Goal: Ask a question: Seek information or help from site administrators or community

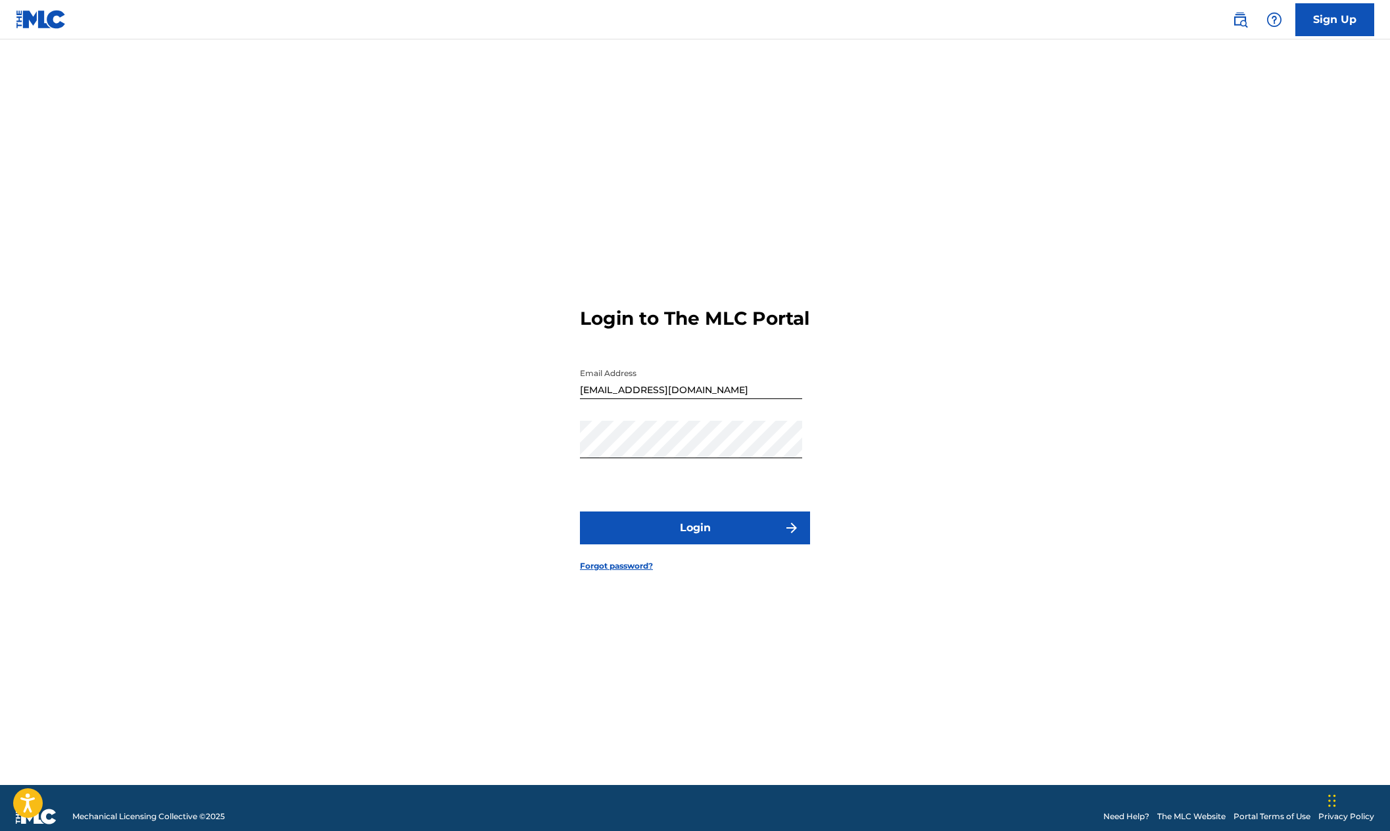
click at [684, 531] on button "Login" at bounding box center [695, 528] width 230 height 33
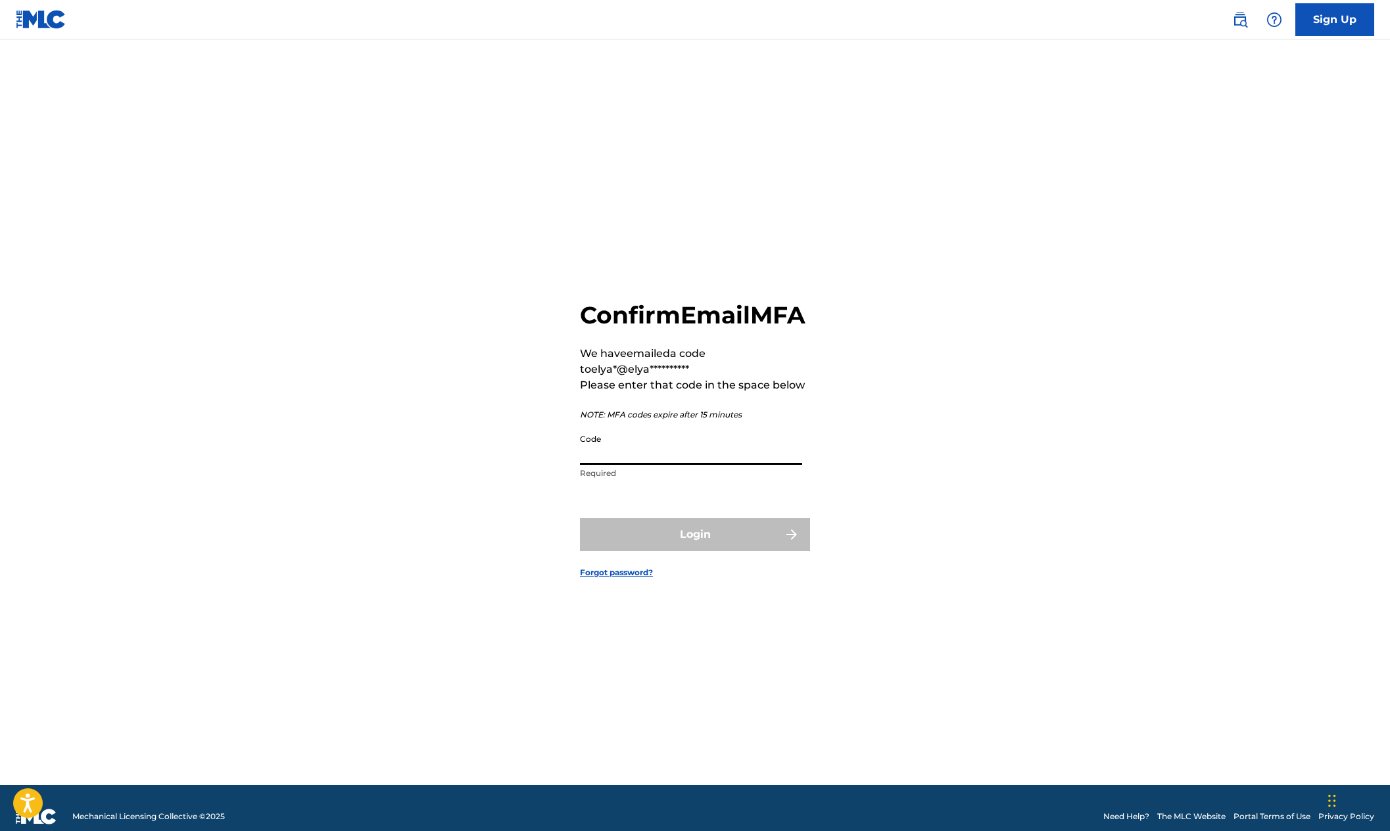
click at [631, 458] on input "Code" at bounding box center [691, 445] width 222 height 37
type input "252747"
click at [695, 549] on button "Login" at bounding box center [695, 534] width 230 height 33
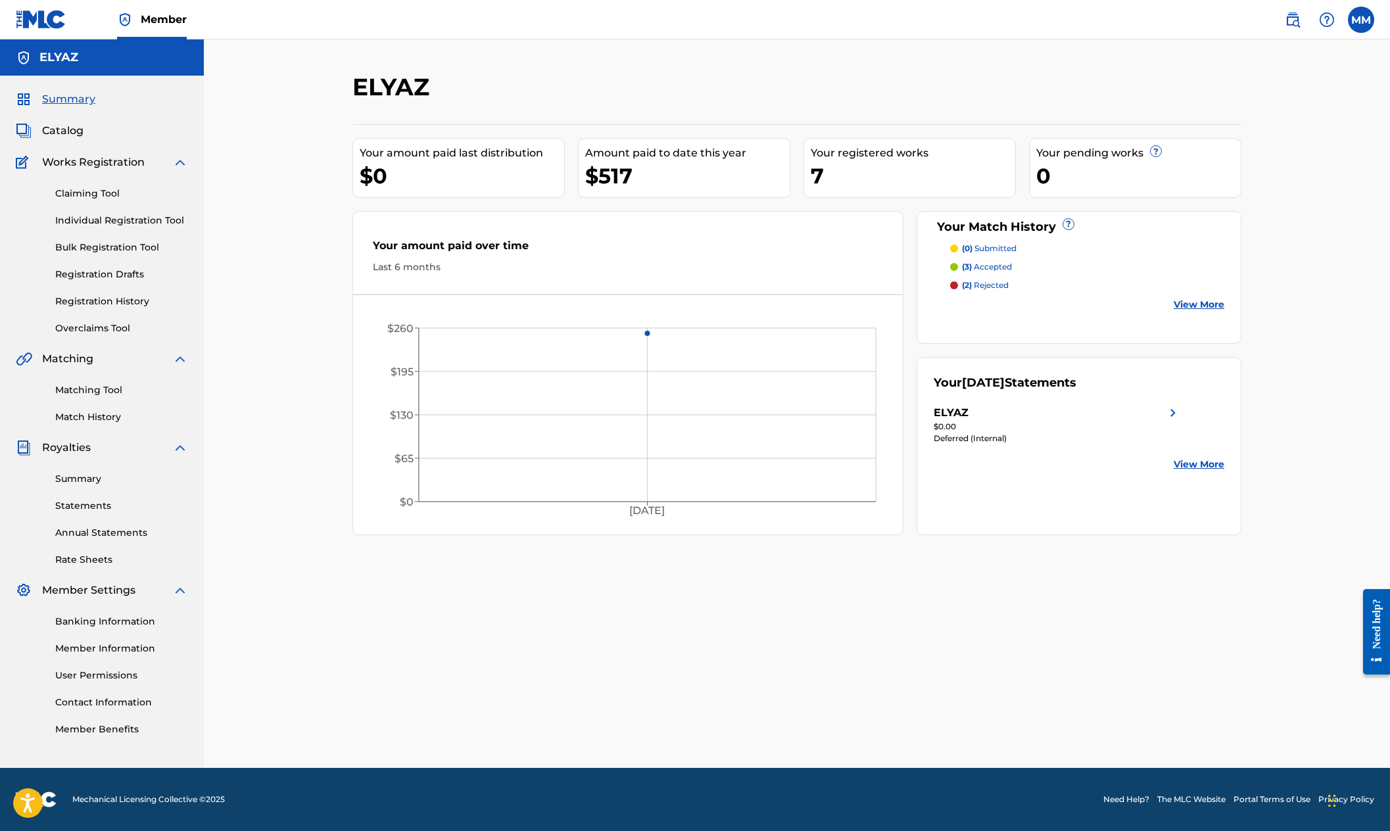
click at [1293, 22] on img at bounding box center [1293, 20] width 16 height 16
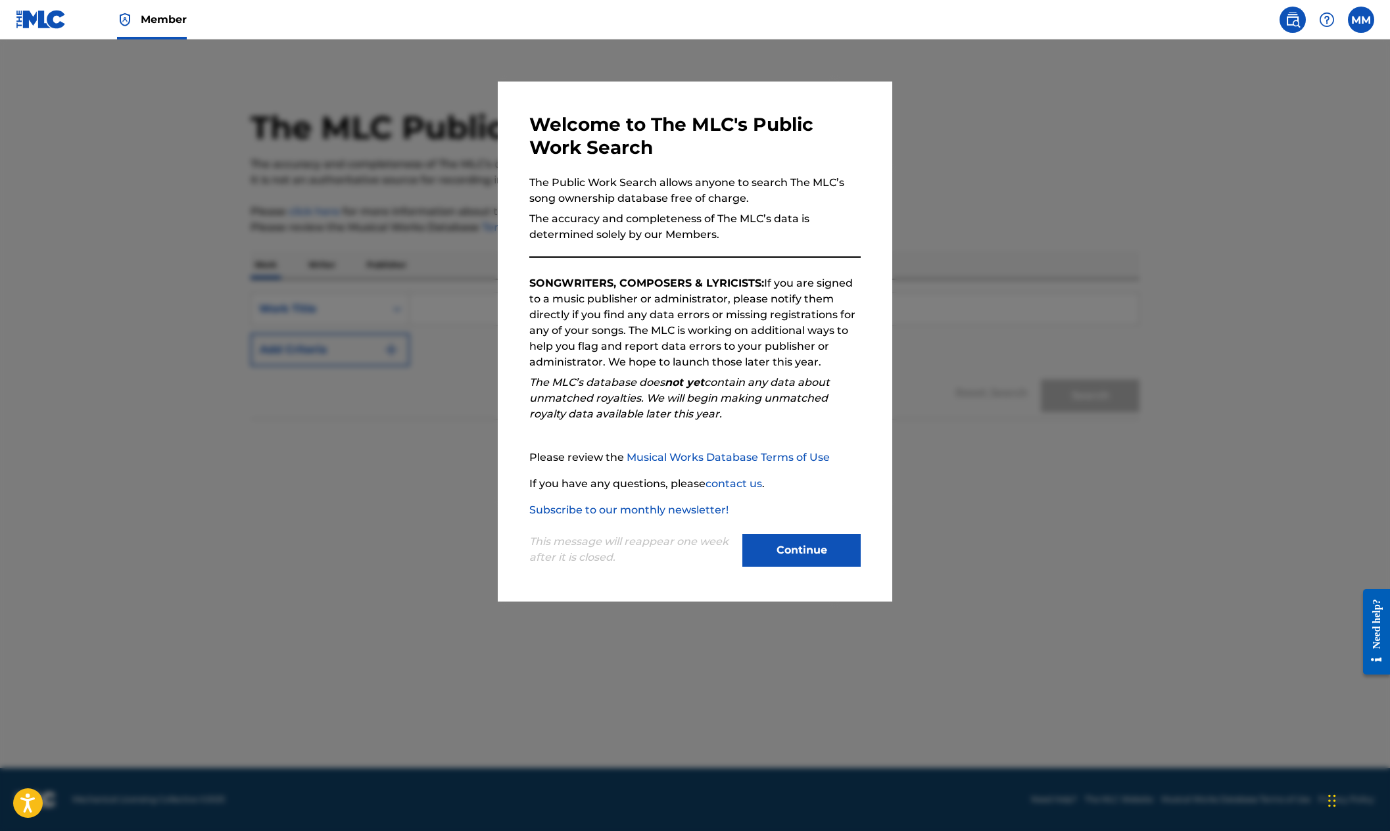
click at [1325, 22] on img at bounding box center [1327, 20] width 16 height 16
click at [1330, 22] on img at bounding box center [1327, 20] width 16 height 16
click at [1327, 22] on img at bounding box center [1327, 20] width 16 height 16
click at [819, 540] on button "Continue" at bounding box center [801, 550] width 118 height 33
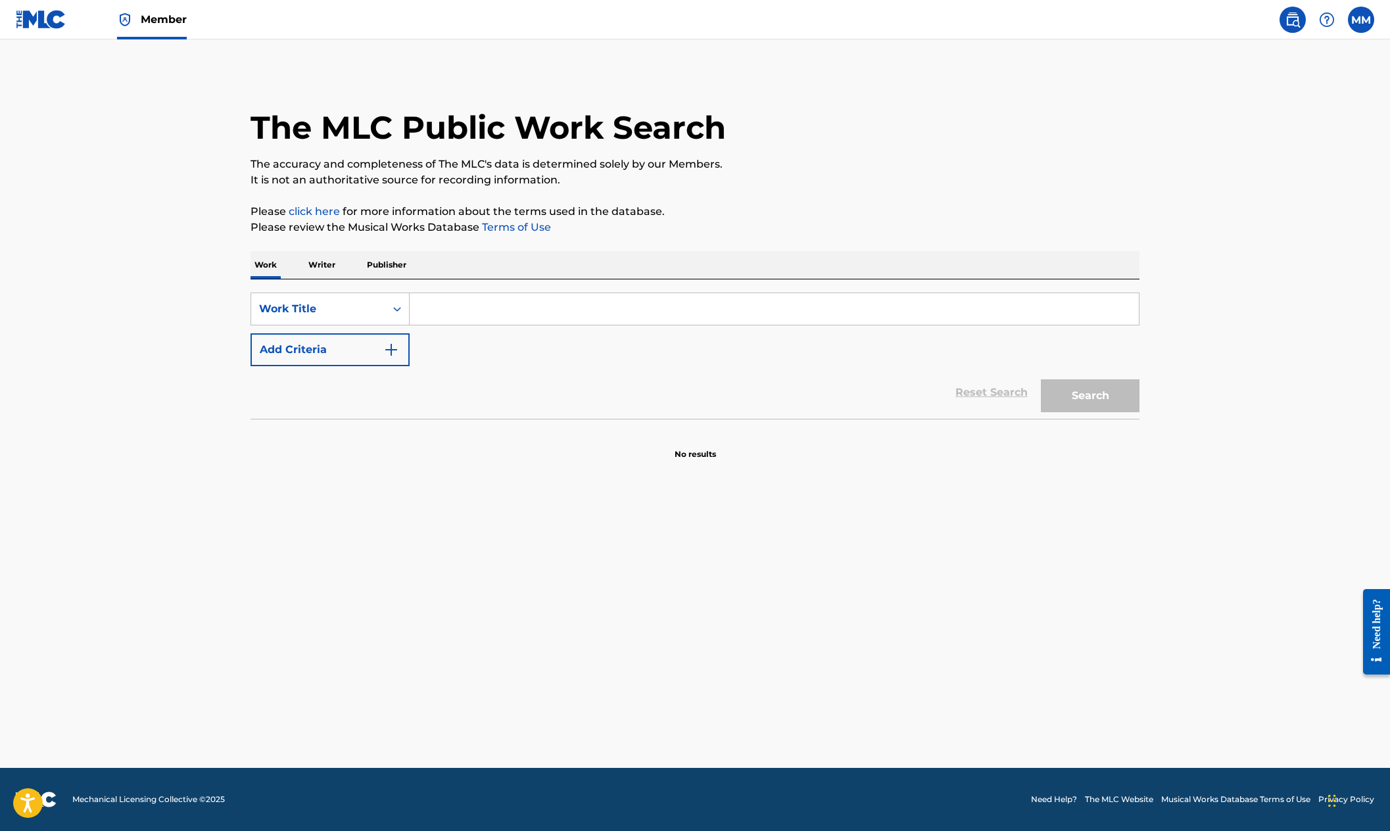
click at [1334, 17] on img at bounding box center [1327, 20] width 16 height 16
click at [1307, 55] on link "Contact us" at bounding box center [1327, 55] width 112 height 32
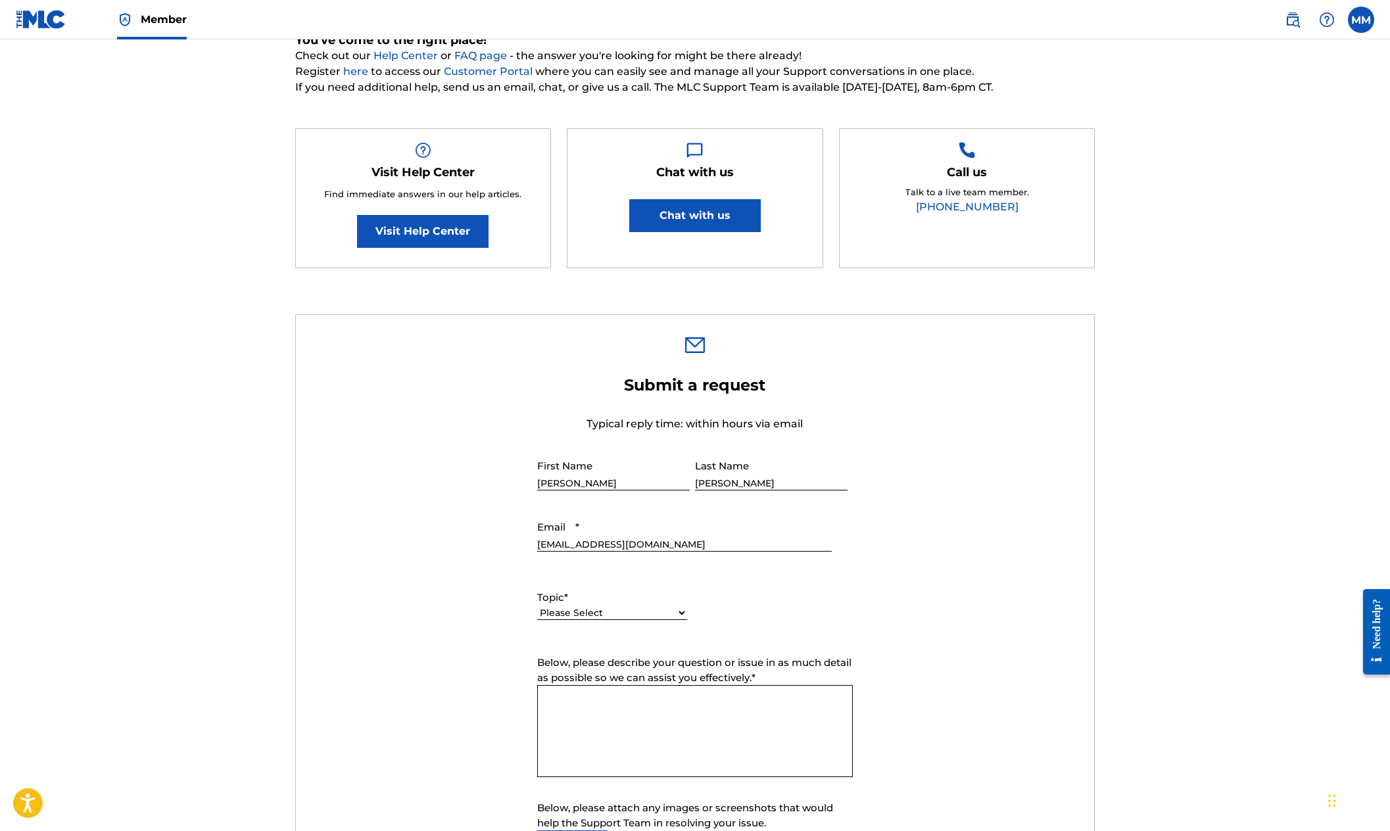
scroll to position [322, 0]
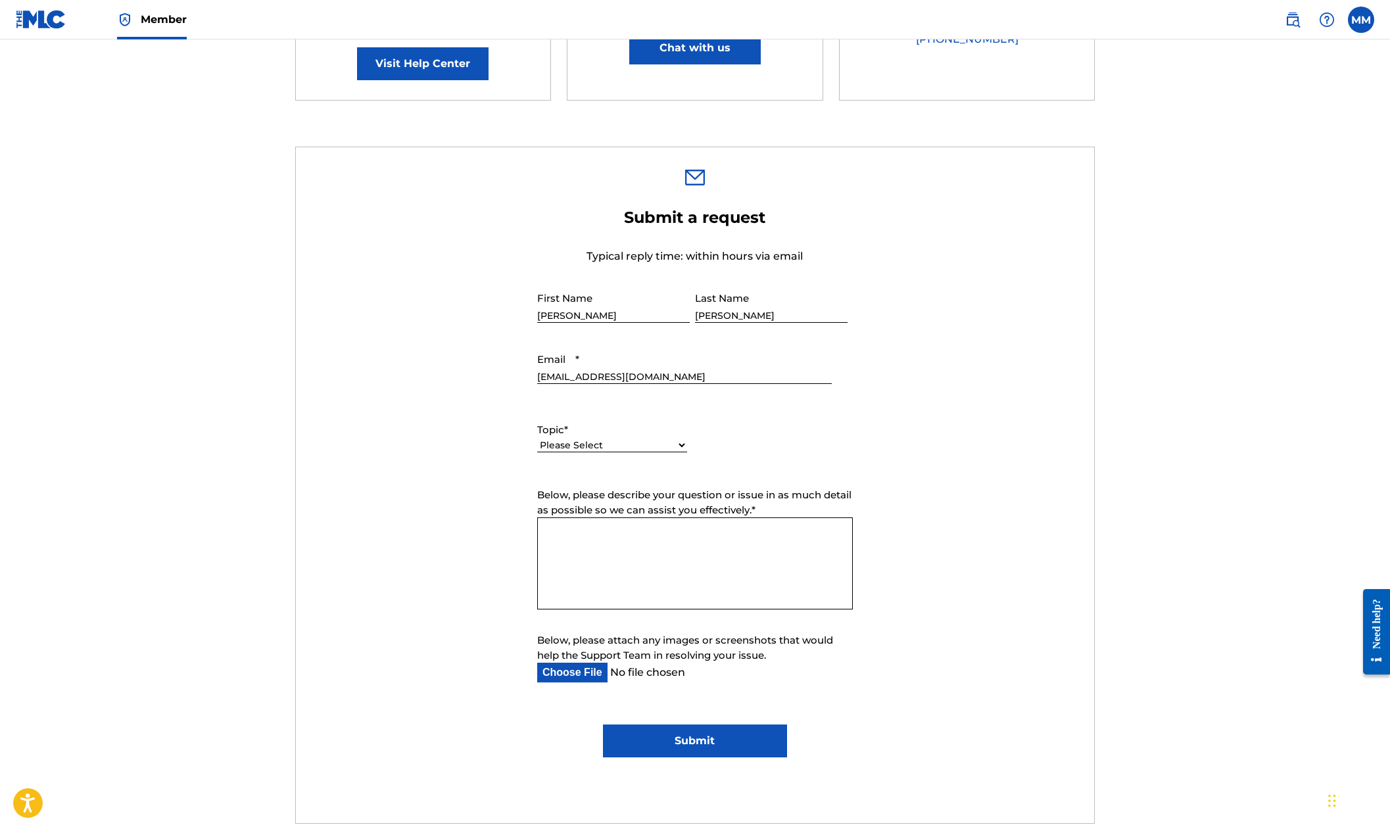
select select "I need help with the Public Search"
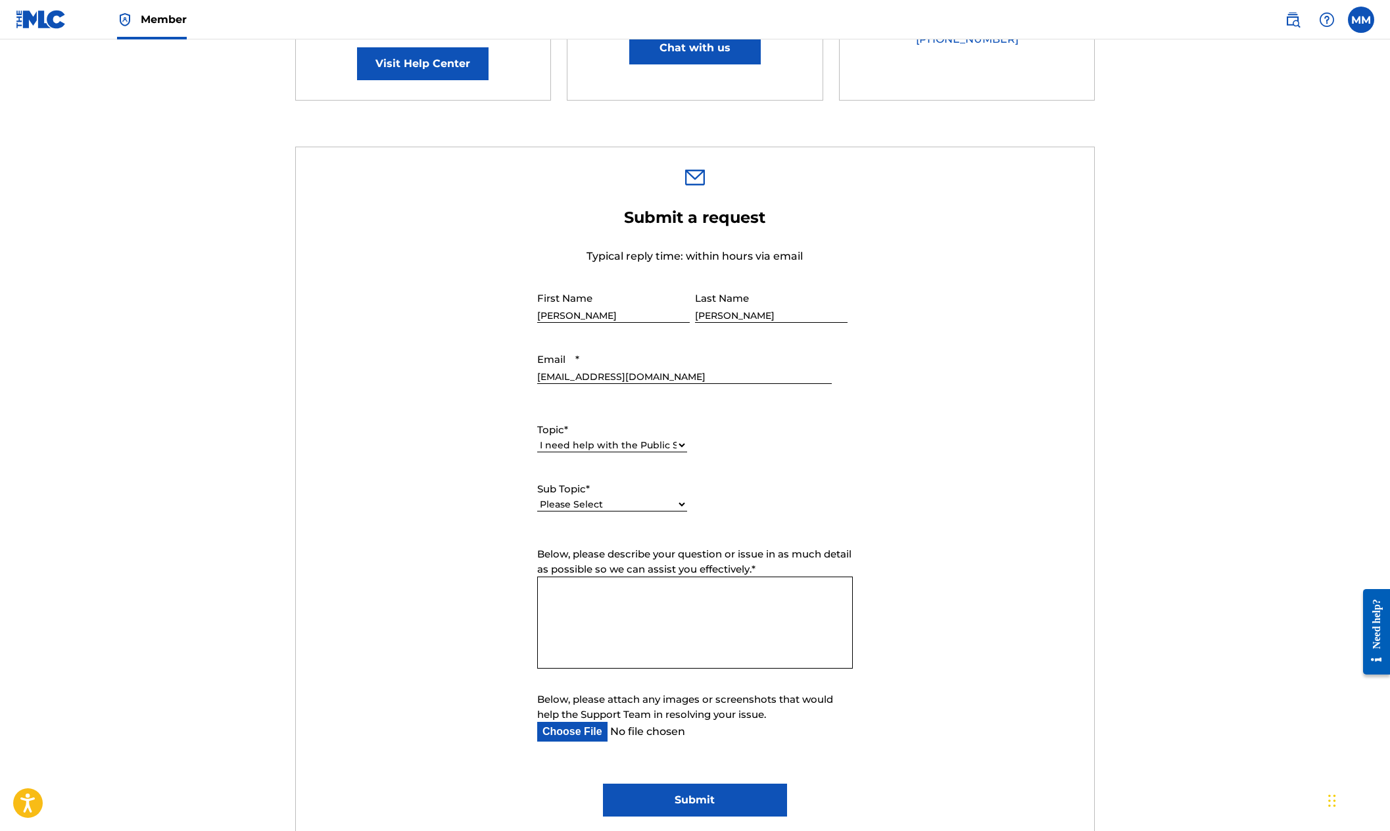
select select "I need help with the Public Search"
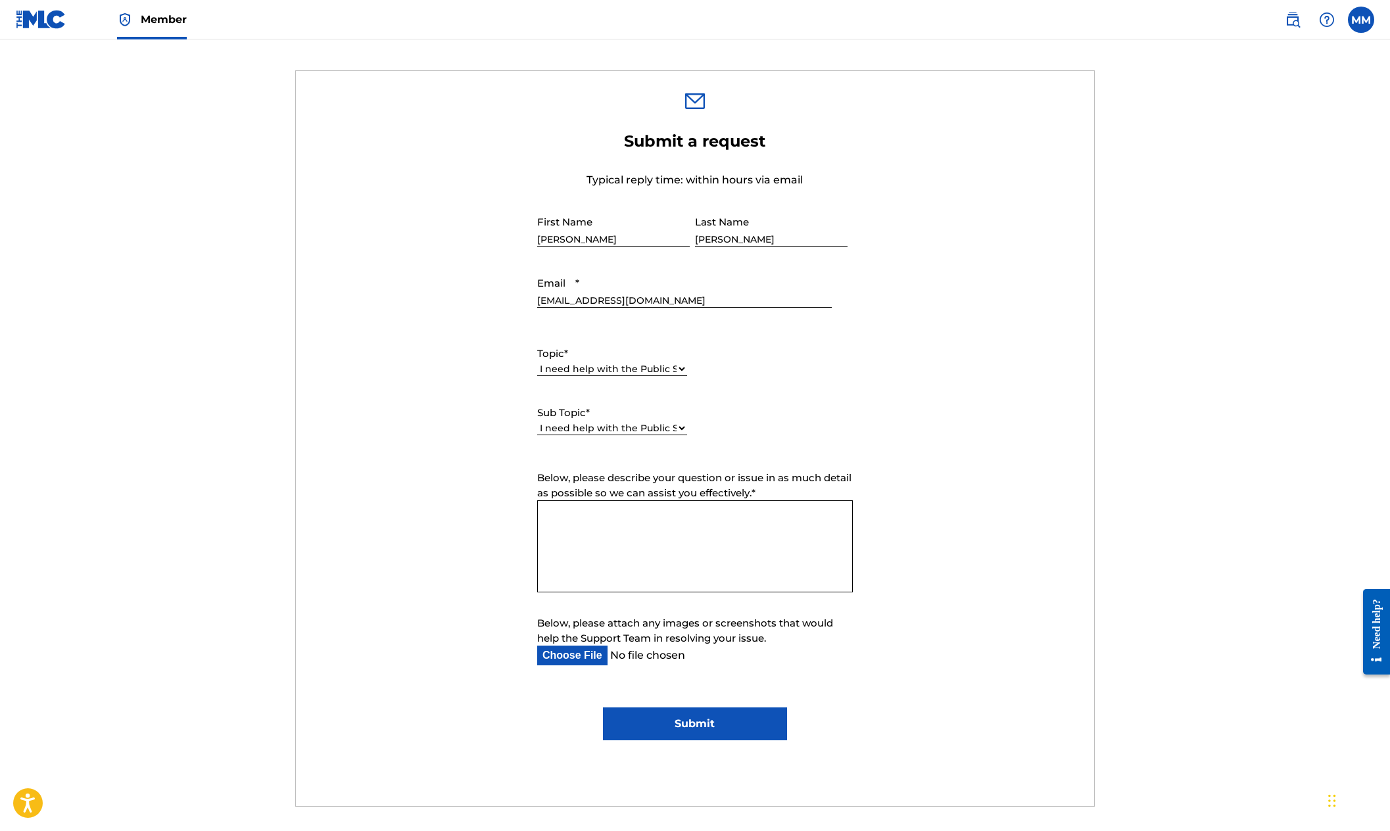
click at [611, 523] on textarea "Below, please describe your question or issue in as much detail as possible so …" at bounding box center [695, 546] width 316 height 92
paste textarea "Hello, can Symphonic provide support for clearing the rights (all mech uses) fo…"
click at [600, 513] on textarea "Hello, can Symphonic provide support for clearing the rights (all mech uses) fo…" at bounding box center [695, 546] width 316 height 92
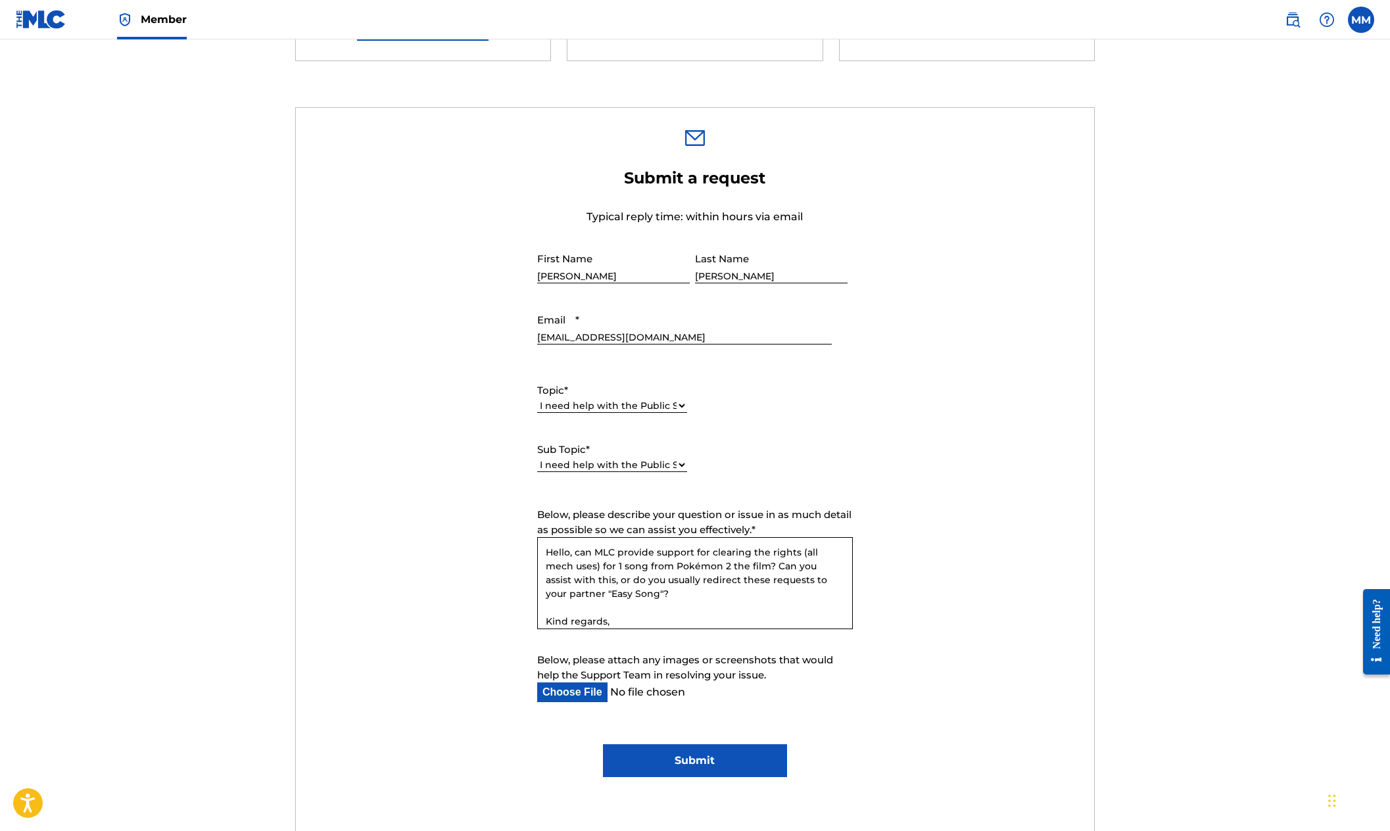
scroll to position [365, 0]
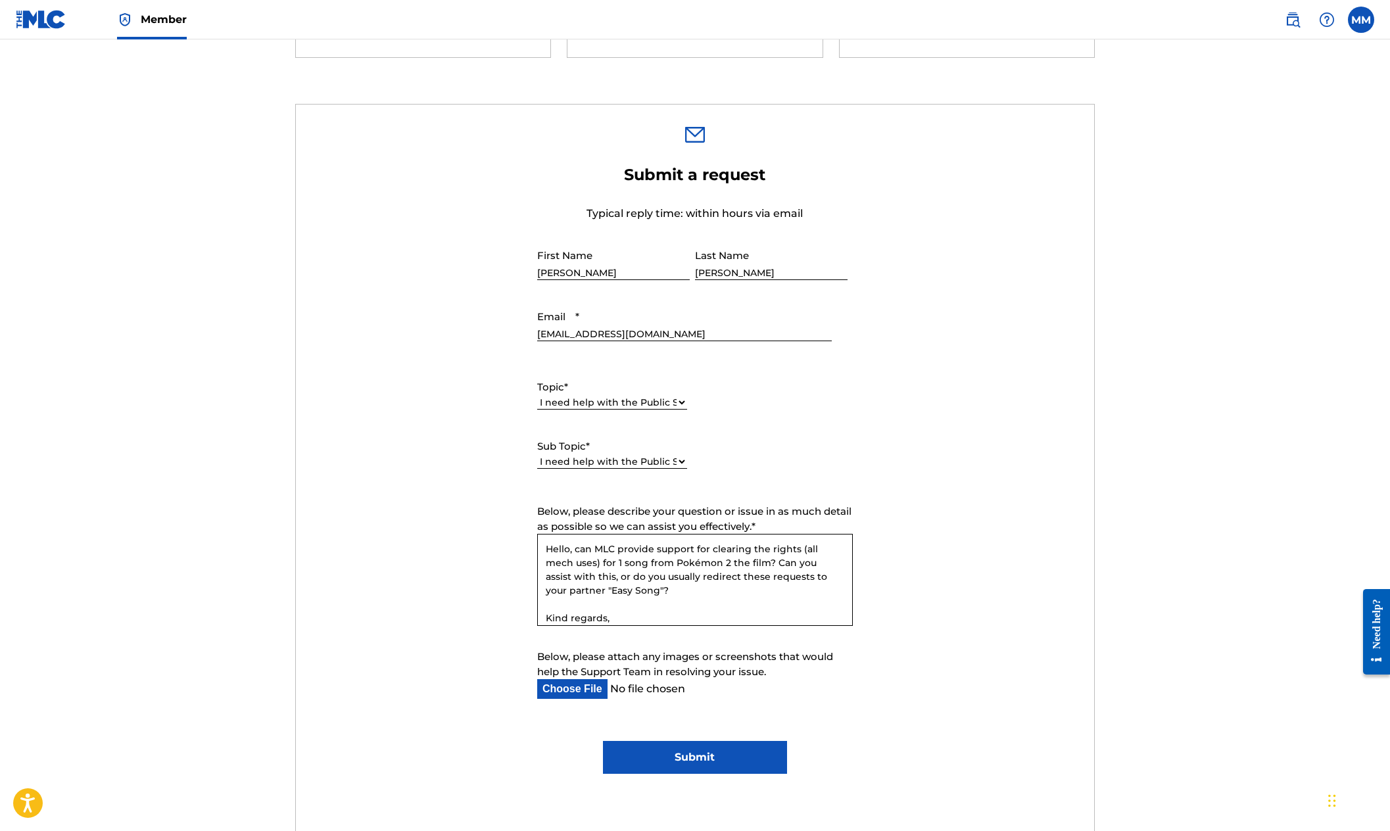
click at [566, 557] on textarea "Hello, can MLC provide support for clearing the rights (all mech uses) for 1 so…" at bounding box center [695, 580] width 316 height 92
drag, startPoint x: 801, startPoint y: 545, endPoint x: 566, endPoint y: 558, distance: 235.1
click at [566, 558] on textarea "Hello, can MLC provide support for clearing the rights (all mech uses) for 1 so…" at bounding box center [695, 580] width 316 height 92
paste textarea "both master and publishing licen"
click at [707, 548] on textarea "Hello, can MLC provide support for clearing the rights (both master and publish…" at bounding box center [695, 580] width 316 height 92
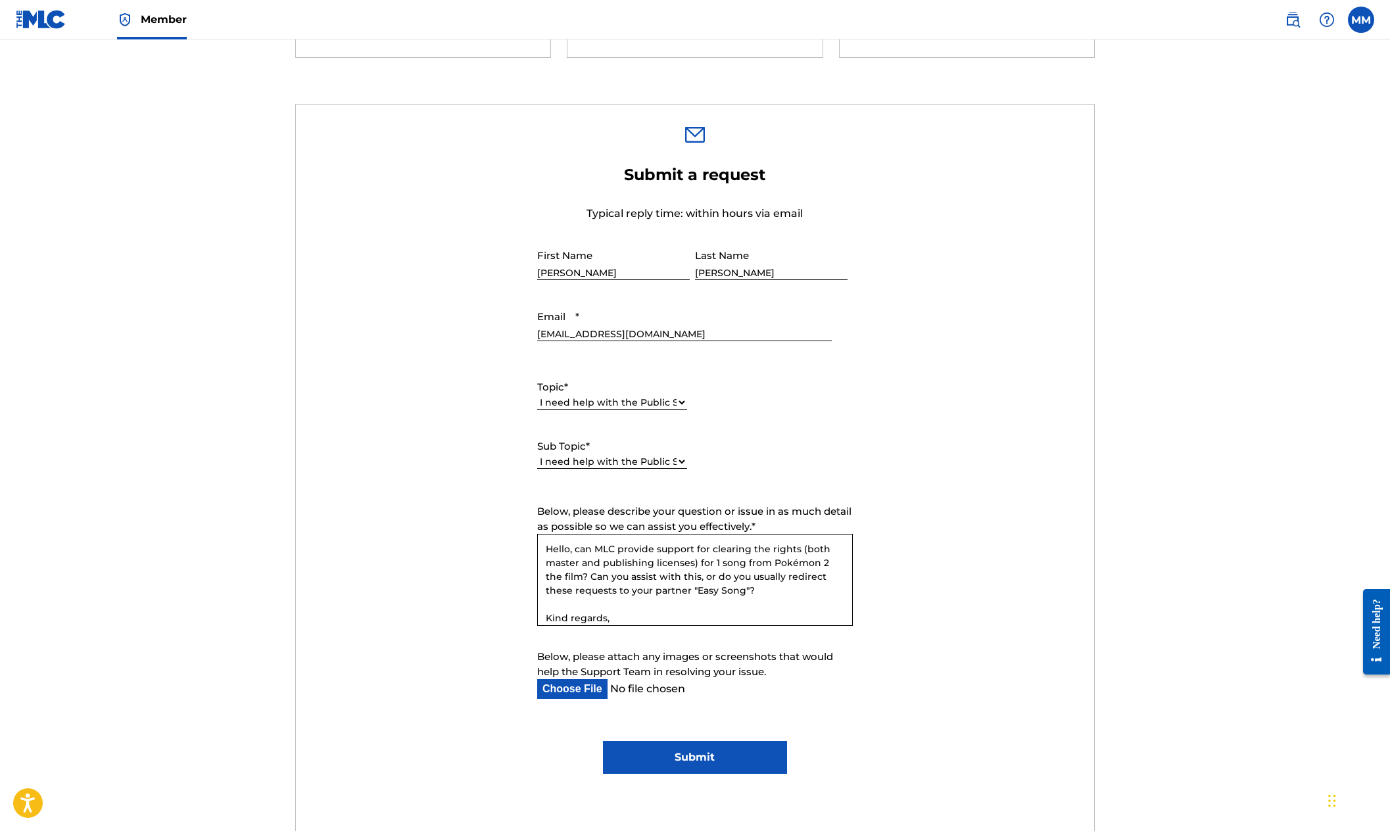
click at [740, 554] on textarea "Hello, can MLC provide support for clearing the rights (both master and publish…" at bounding box center [695, 580] width 316 height 92
click at [638, 623] on textarea "Hello, can MLC provide support for clearing the rights (both master and publish…" at bounding box center [695, 580] width 316 height 92
click at [572, 575] on textarea "Hello, can MLC provide support for clearing the rights (both master and publish…" at bounding box center [695, 580] width 316 height 92
click at [680, 575] on textarea "Hello, can MLC provide support for clearing the rights (both master and publish…" at bounding box center [695, 580] width 316 height 92
click at [686, 576] on textarea "Hello, can MLC provide support for clearing the rights (both master and publish…" at bounding box center [695, 580] width 316 height 92
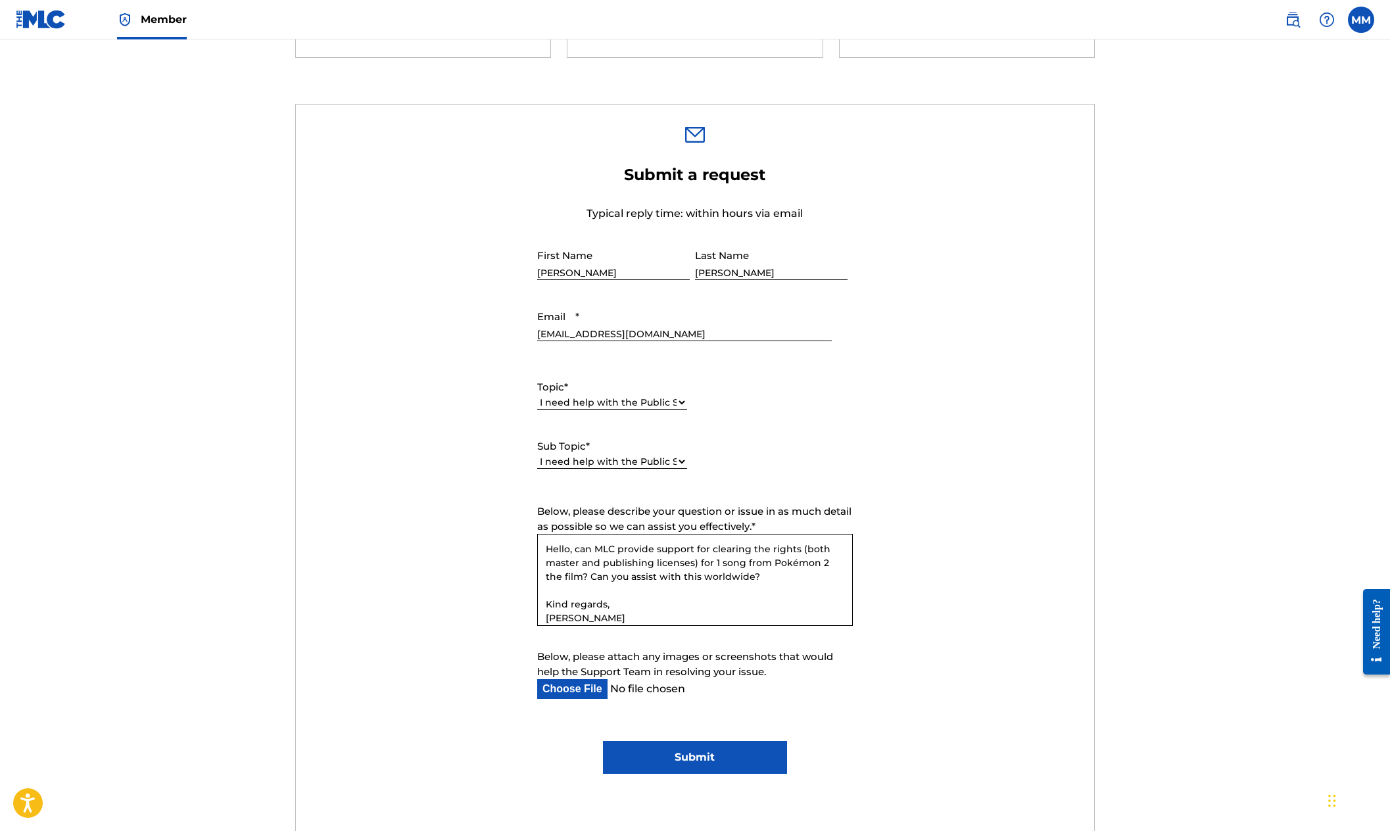
click at [685, 588] on textarea "Hello, can MLC provide support for clearing the rights (both master and publish…" at bounding box center [695, 580] width 316 height 92
click at [765, 579] on textarea "Hello, can MLC provide support for clearing the rights (both master and publish…" at bounding box center [695, 580] width 316 height 92
click at [719, 596] on textarea "Hello, can MLC provide support for clearing the rights (both master and publish…" at bounding box center [695, 580] width 316 height 92
click at [575, 547] on textarea "Hello, can MLC provide support for clearing the rights (both master and publish…" at bounding box center [695, 580] width 316 height 92
click at [717, 571] on textarea "Hello, I'm a music publisher registered, can MLC provide support for clearing t…" at bounding box center [695, 580] width 316 height 92
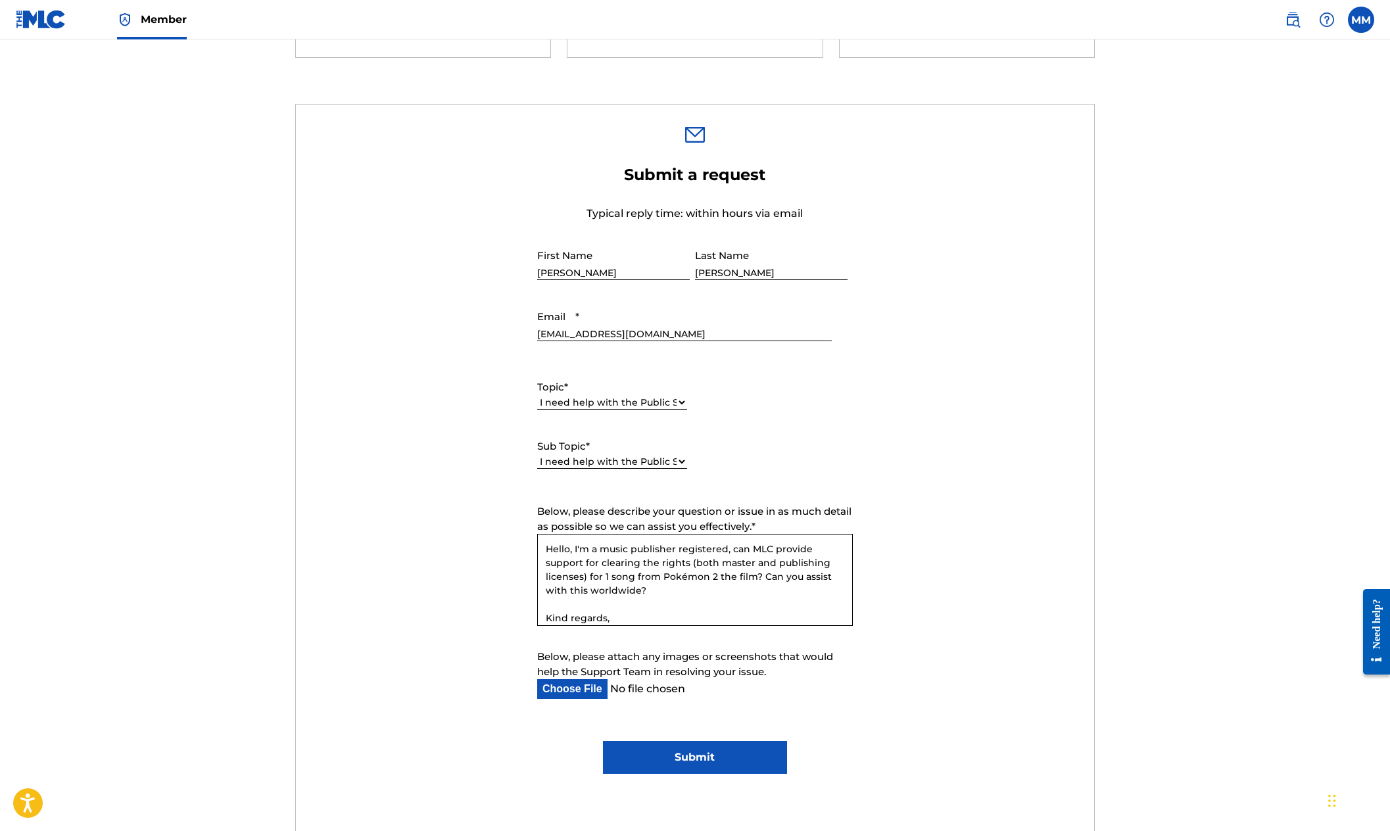
click at [737, 542] on textarea "Hello, I'm a music publisher registered, can MLC provide support for clearing t…" at bounding box center [695, 580] width 316 height 92
click at [722, 561] on textarea "Hello, I'm a music publisher registered. Can MLC provide support for clearing t…" at bounding box center [695, 580] width 316 height 92
click at [731, 576] on textarea "Hello, I'm a music publisher registered. Can MLC provide support for clearing t…" at bounding box center [695, 580] width 316 height 92
click at [690, 577] on textarea "Hello, I'm a music publisher registered. Can MLC provide support for clearing t…" at bounding box center [695, 580] width 316 height 92
click at [600, 546] on textarea "Hello, I'm a music publisher registered. Can MLC provide support for clearing t…" at bounding box center [695, 580] width 316 height 92
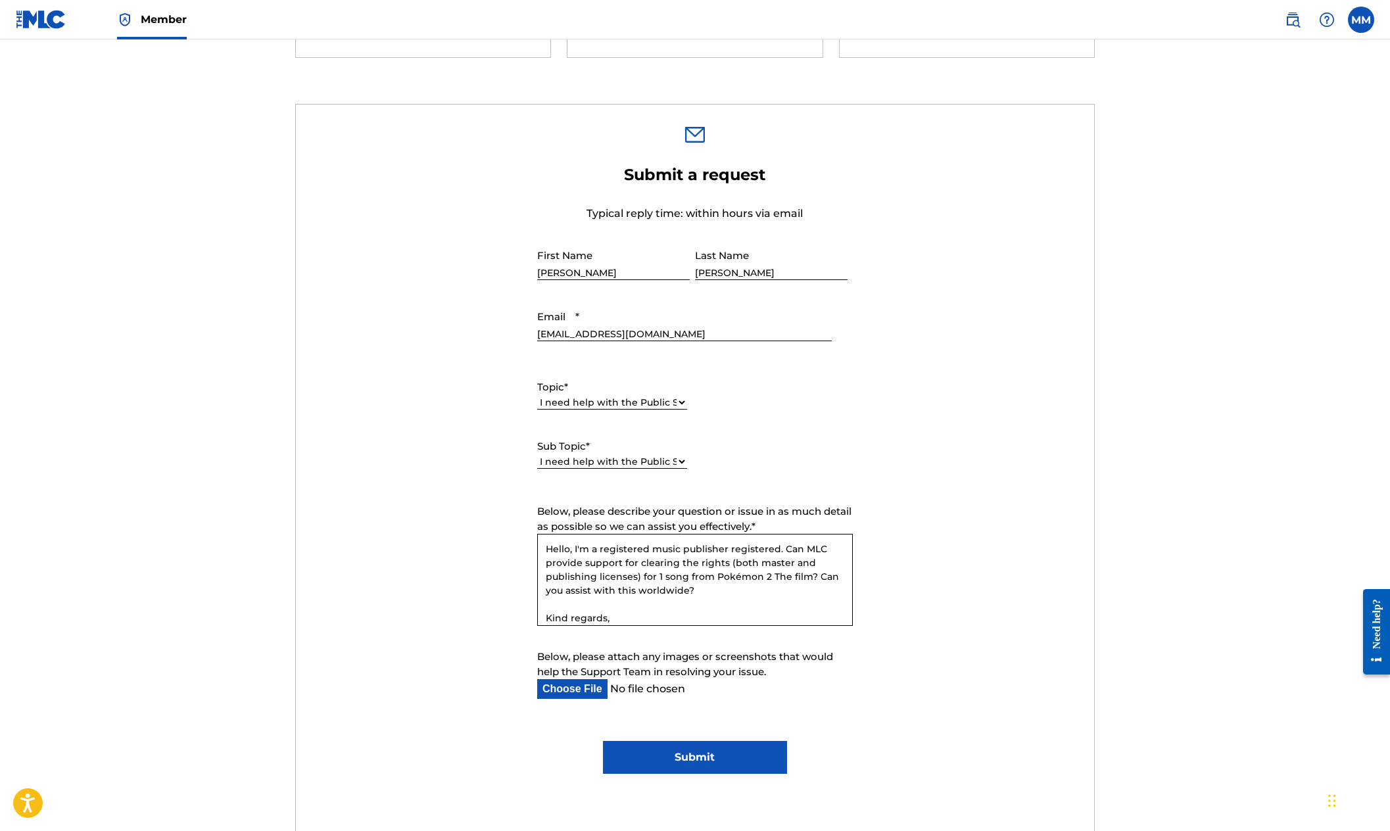
click at [732, 548] on textarea "Hello, I'm a registered music publisher registered. Can MLC provide support for…" at bounding box center [695, 580] width 316 height 92
drag, startPoint x: 766, startPoint y: 550, endPoint x: 748, endPoint y: 546, distance: 18.8
click at [765, 550] on textarea "Hello, I'm a registered music publisher. Can MLC provide support for clearing t…" at bounding box center [695, 580] width 316 height 92
click at [728, 545] on textarea "Hello, I'm a registered music publisher. Can MLC provide support for clearing t…" at bounding box center [695, 580] width 316 height 92
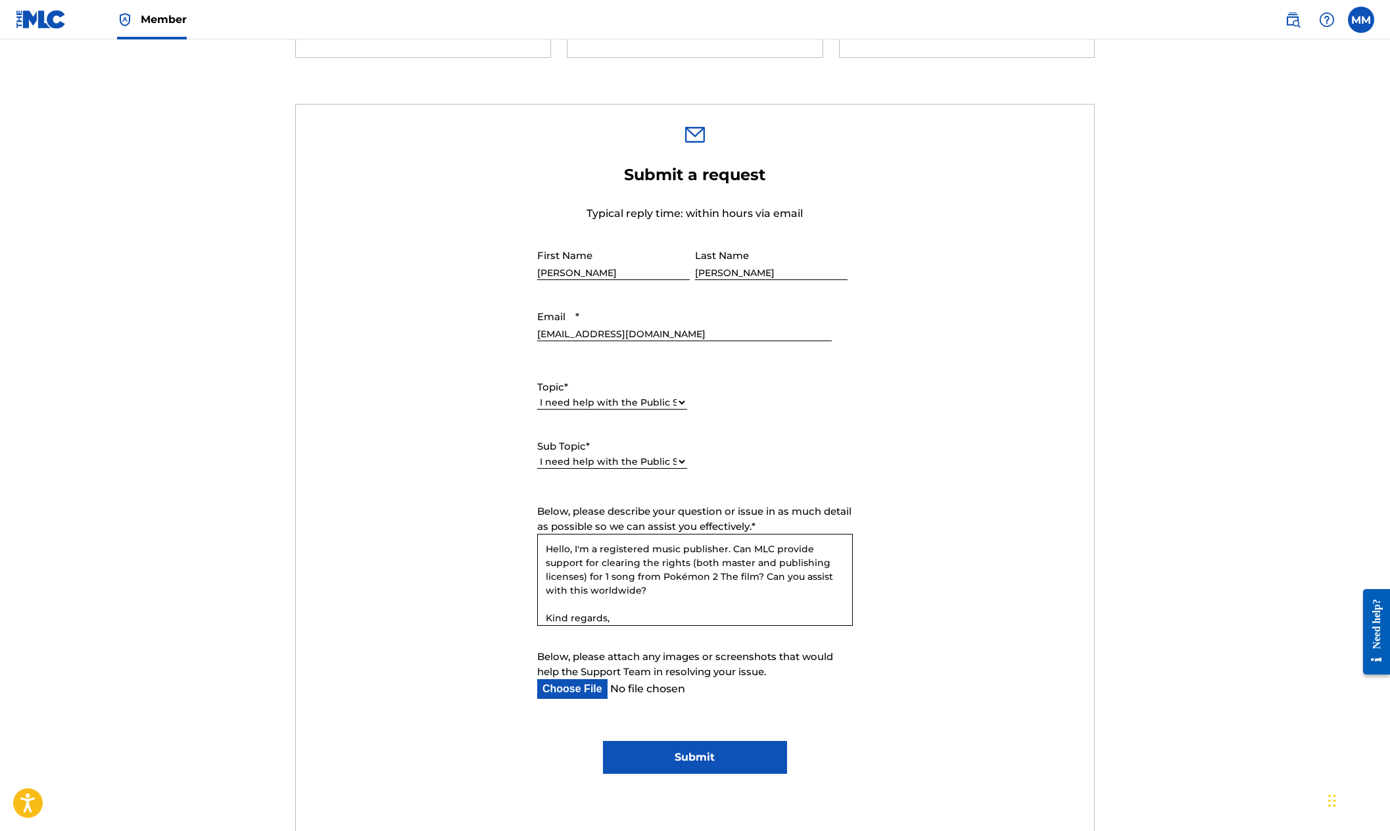
click at [669, 563] on textarea "Hello, I'm a registered music publisher. Can MLC provide support for clearing t…" at bounding box center [695, 580] width 316 height 92
click at [629, 574] on textarea "Hello, I'm a registered music publisher. Can MLC provide support for clearing t…" at bounding box center [695, 580] width 316 height 92
click at [632, 573] on textarea "Hello, I'm a registered music publisher. Can MLC provide support for clearing t…" at bounding box center [695, 580] width 316 height 92
click at [662, 563] on textarea "Hello, I'm a registered music publisher. Can MLC provide support for clearing t…" at bounding box center [695, 580] width 316 height 92
click at [648, 572] on textarea "Hello, I'm a registered music publisher. Can MLC provide support for clearing t…" at bounding box center [695, 580] width 316 height 92
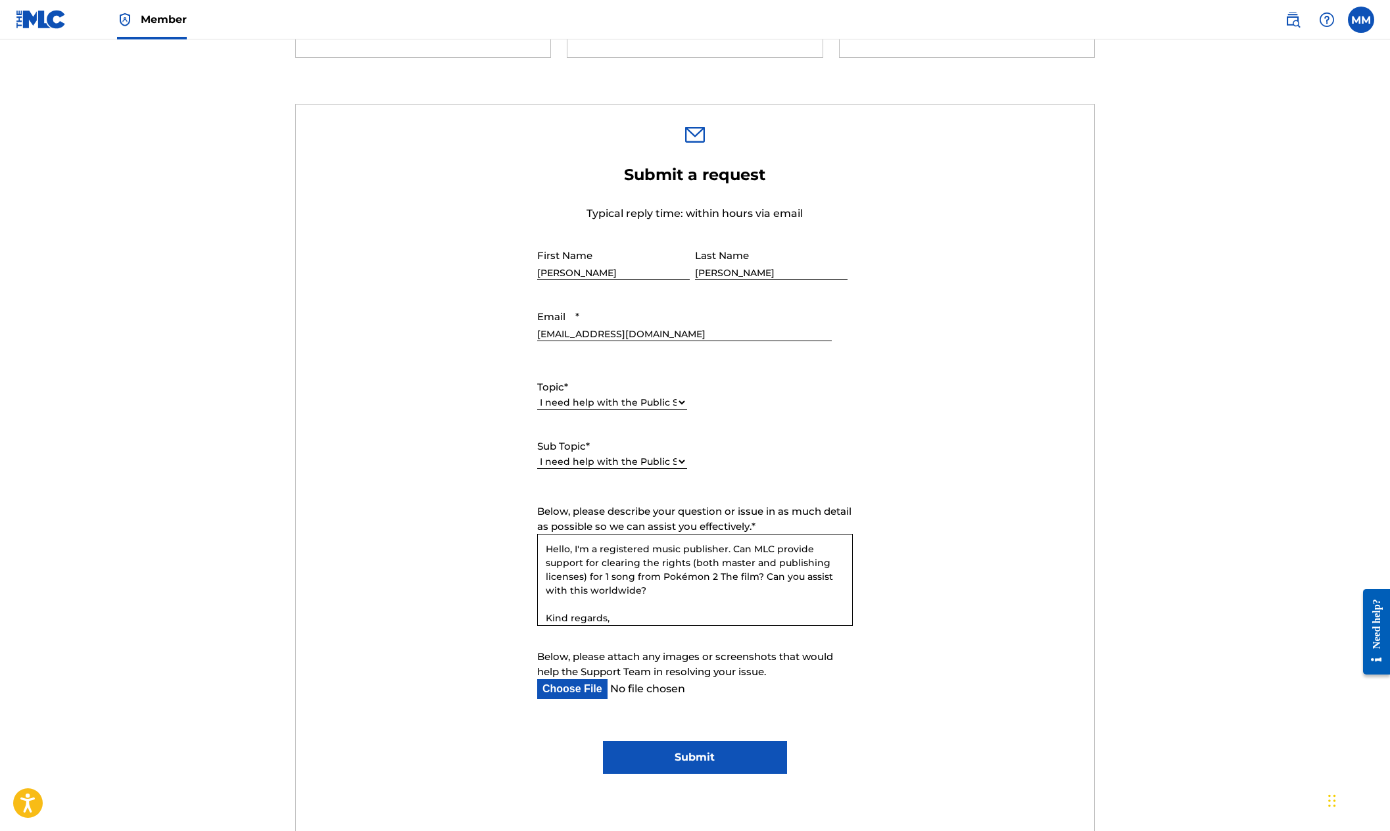
click at [675, 588] on textarea "Hello, I'm a registered music publisher. Can MLC provide support for clearing t…" at bounding box center [695, 580] width 316 height 92
click at [763, 572] on textarea "Hello, I'm a registered music publisher. Can MLC provide support for clearing t…" at bounding box center [695, 580] width 316 height 92
click at [669, 588] on textarea "Hello, I'm a registered music publisher. Can MLC provide support for clearing t…" at bounding box center [695, 580] width 316 height 92
click at [661, 563] on textarea "Hello, I'm a registered music publisher. Can MLC provide support for clearing t…" at bounding box center [695, 580] width 316 height 92
click at [646, 578] on textarea "Hello, I'm a registered music publisher. Can MLC provide support for clearing t…" at bounding box center [695, 580] width 316 height 92
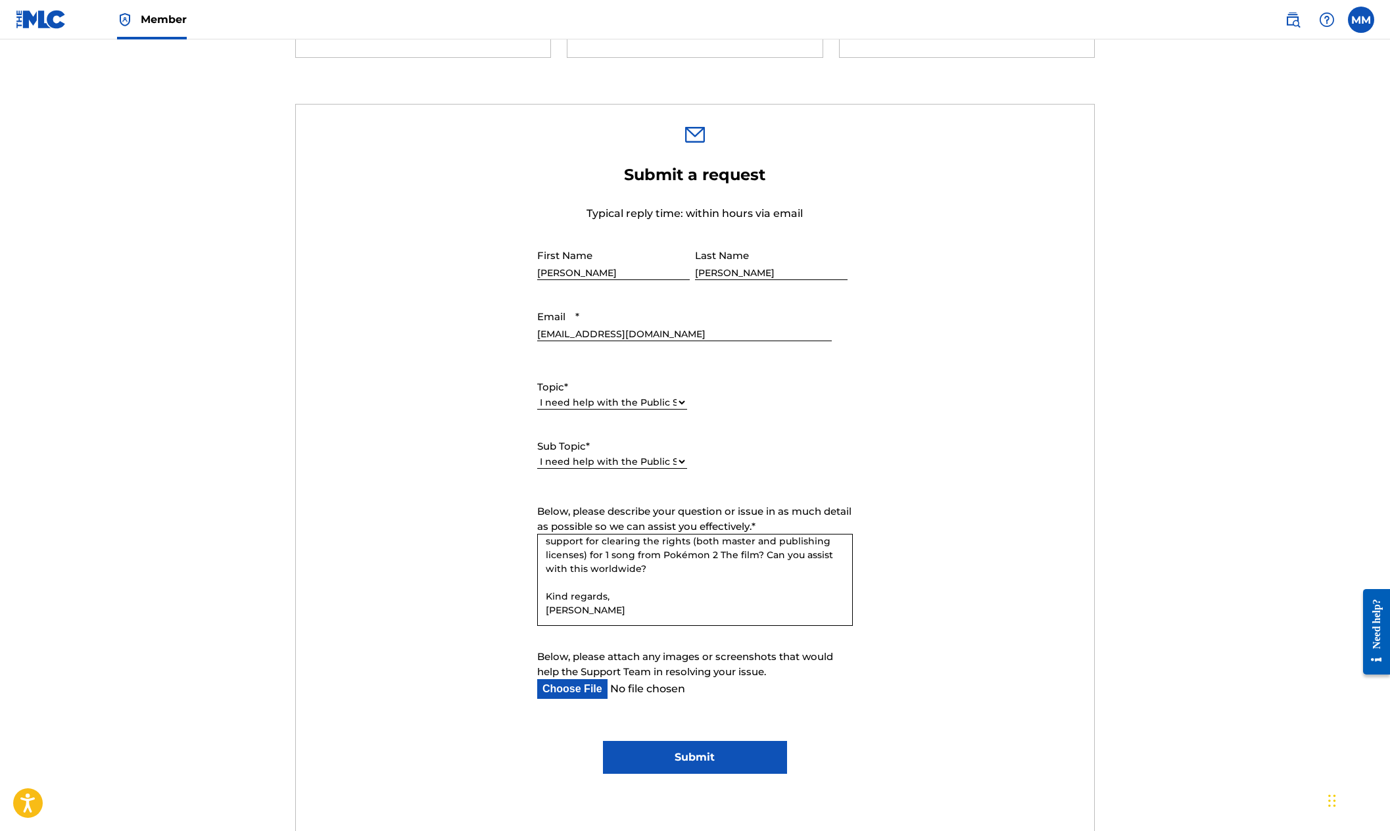
scroll to position [22, 0]
click at [660, 586] on textarea "Hello, I'm a registered music publisher. Can MLC provide support for clearing t…" at bounding box center [695, 580] width 316 height 92
click at [659, 582] on textarea "Hello, I'm a registered music publisher. Can MLC provide support for clearing t…" at bounding box center [695, 580] width 316 height 92
type textarea "Hello, I'm a registered music publisher. Can MLC provide support for clearing t…"
click at [700, 754] on input "Submit" at bounding box center [694, 757] width 183 height 33
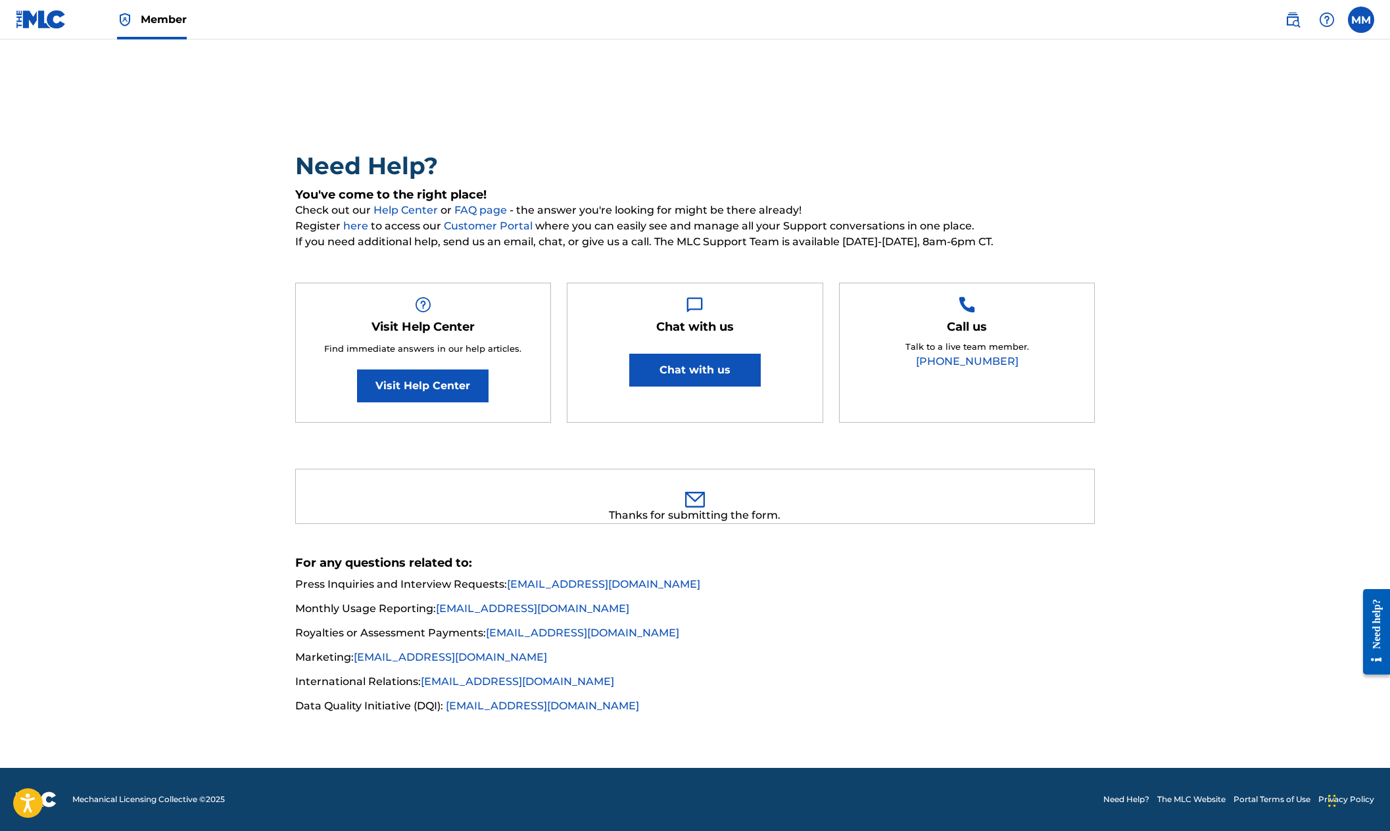
scroll to position [0, 0]
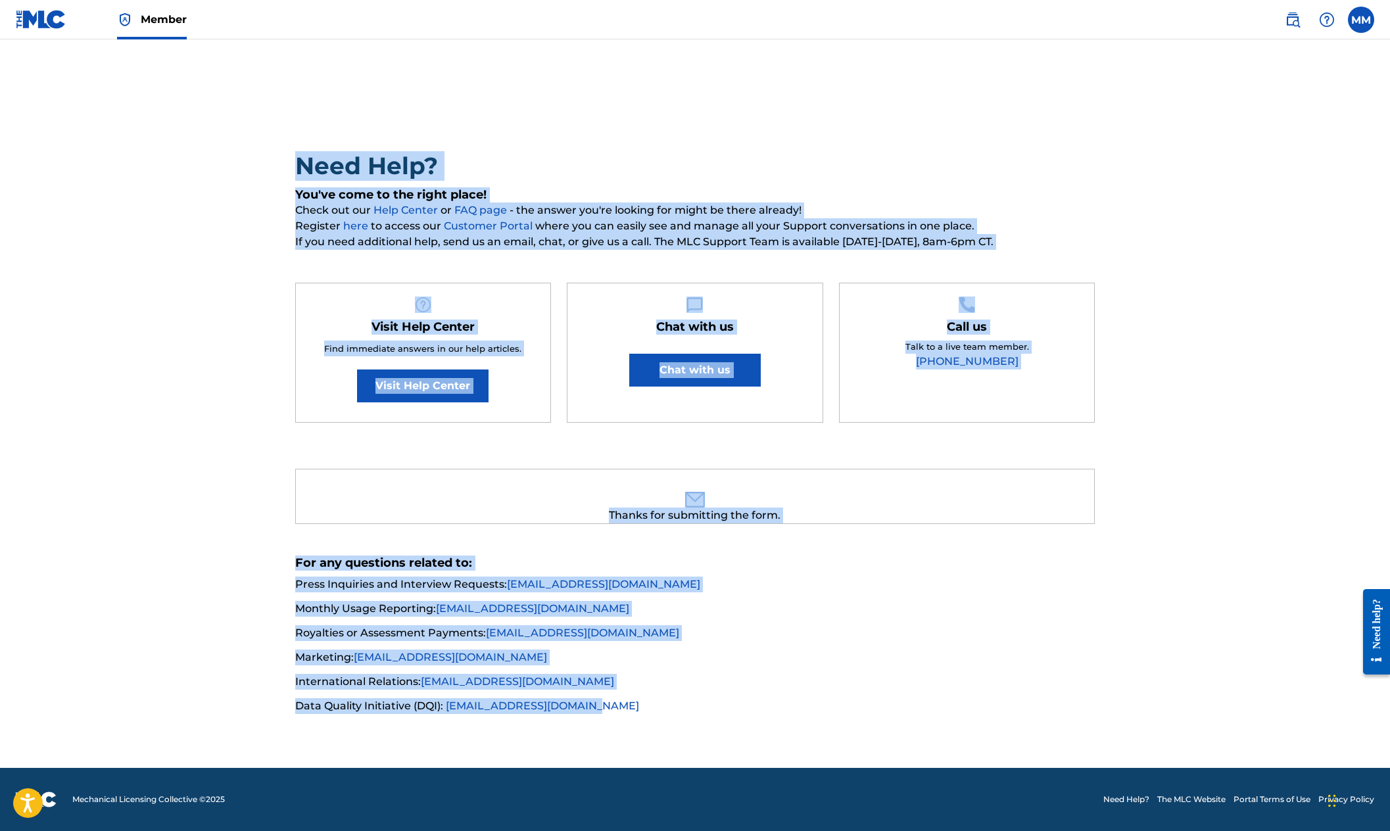
drag, startPoint x: 297, startPoint y: 162, endPoint x: 1026, endPoint y: 734, distance: 927.1
click at [1028, 738] on main "Need Help? You've come to the right place! Check out our Help Center or FAQ pag…" at bounding box center [695, 403] width 1390 height 728
click at [1026, 734] on main "Need Help? You've come to the right place! Check out our Help Center or FAQ pag…" at bounding box center [695, 403] width 1390 height 728
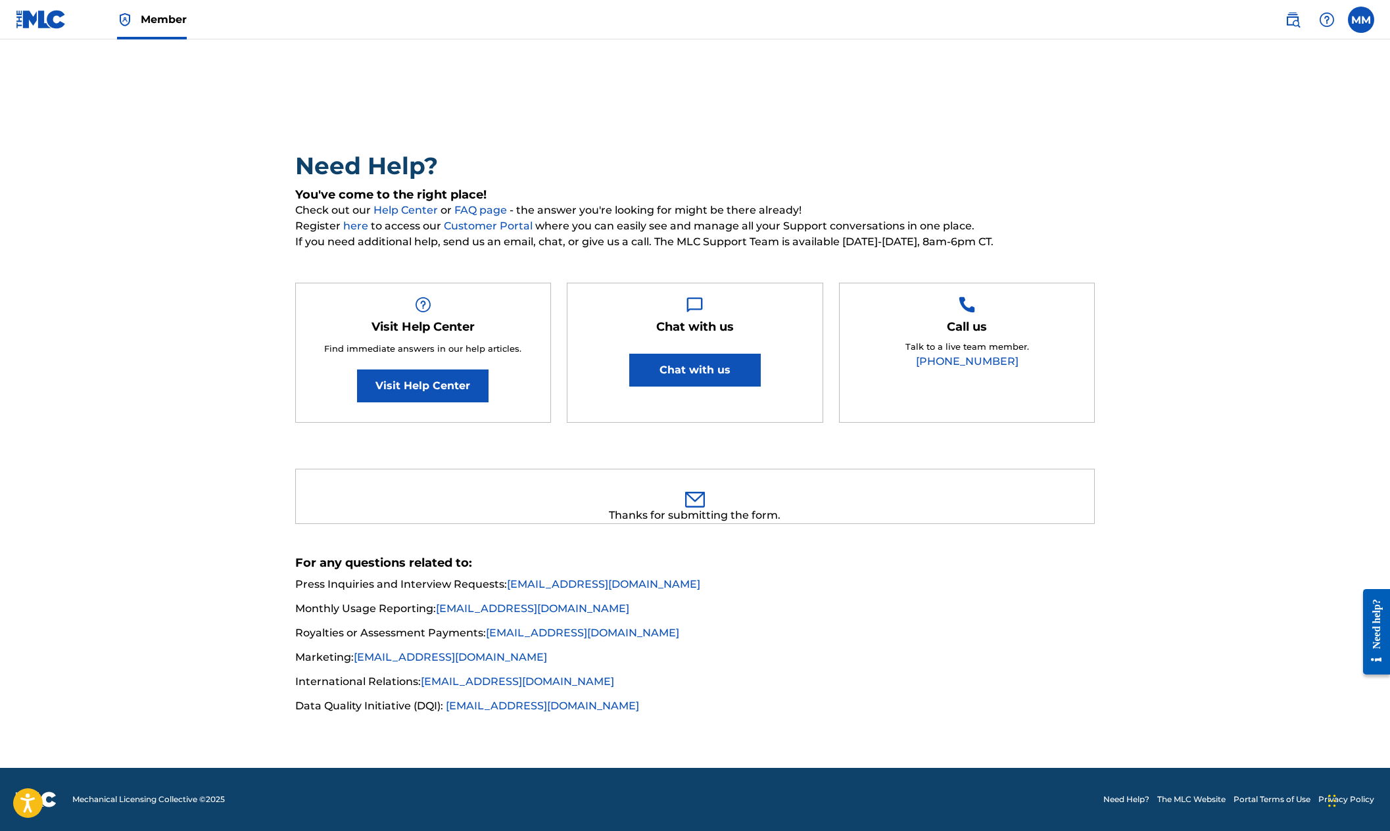
click at [815, 94] on div "Need Help? You've come to the right place! Check out our Help Center or FAQ pag…" at bounding box center [695, 393] width 920 height 642
